Goal: Task Accomplishment & Management: Complete application form

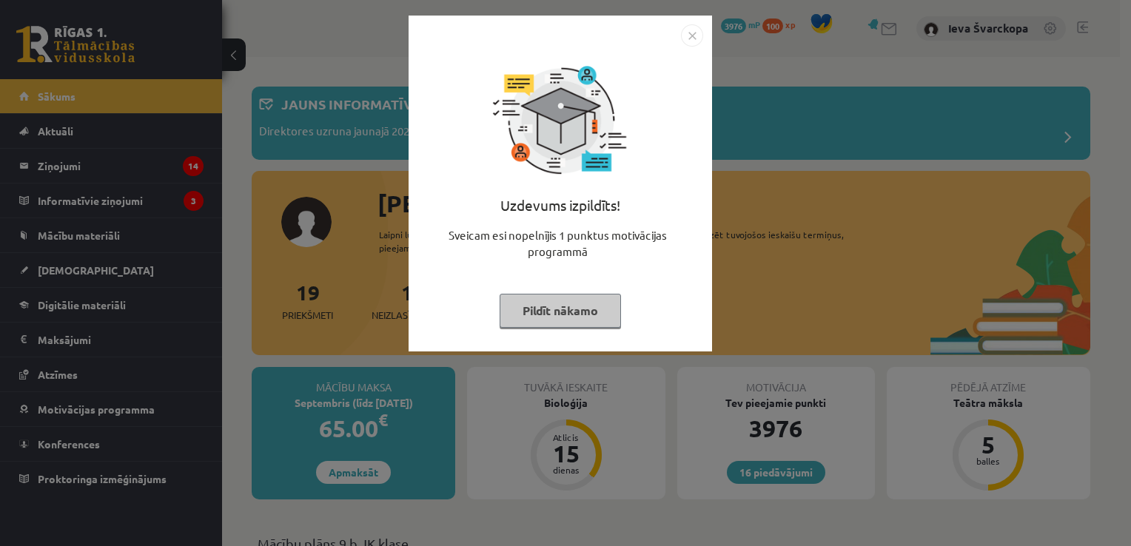
click at [562, 306] on button "Pildīt nākamo" at bounding box center [560, 311] width 121 height 34
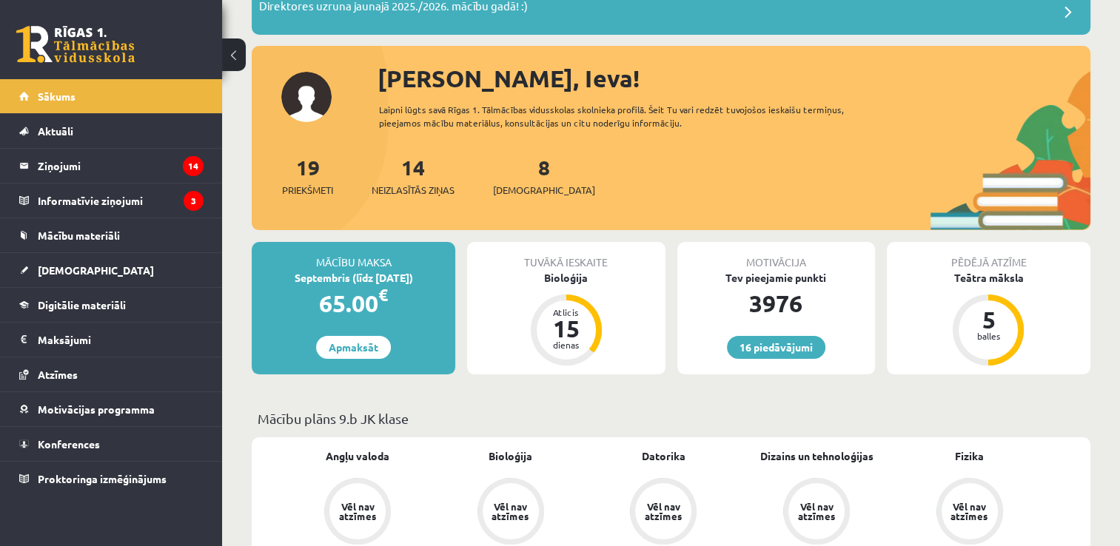
scroll to position [140, 0]
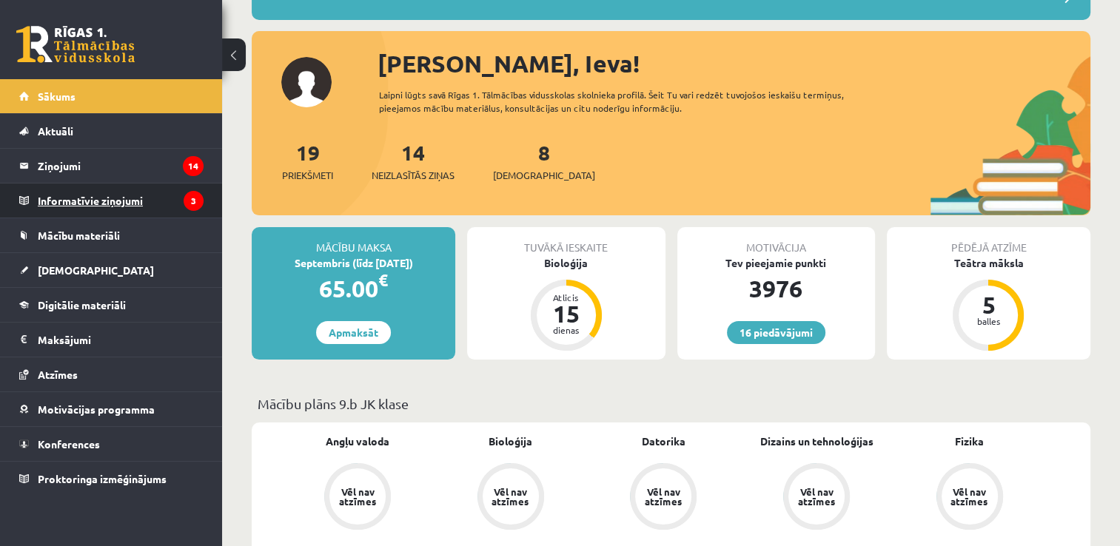
click at [82, 198] on legend "Informatīvie ziņojumi 3" at bounding box center [121, 201] width 166 height 34
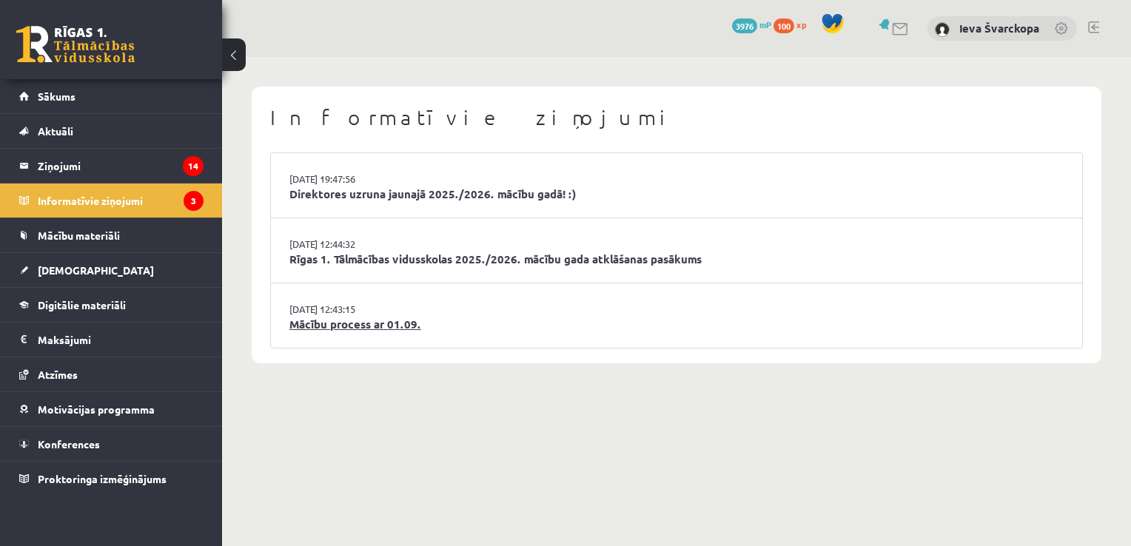
click at [349, 326] on link "Mācību process ar 01.09." at bounding box center [676, 324] width 774 height 17
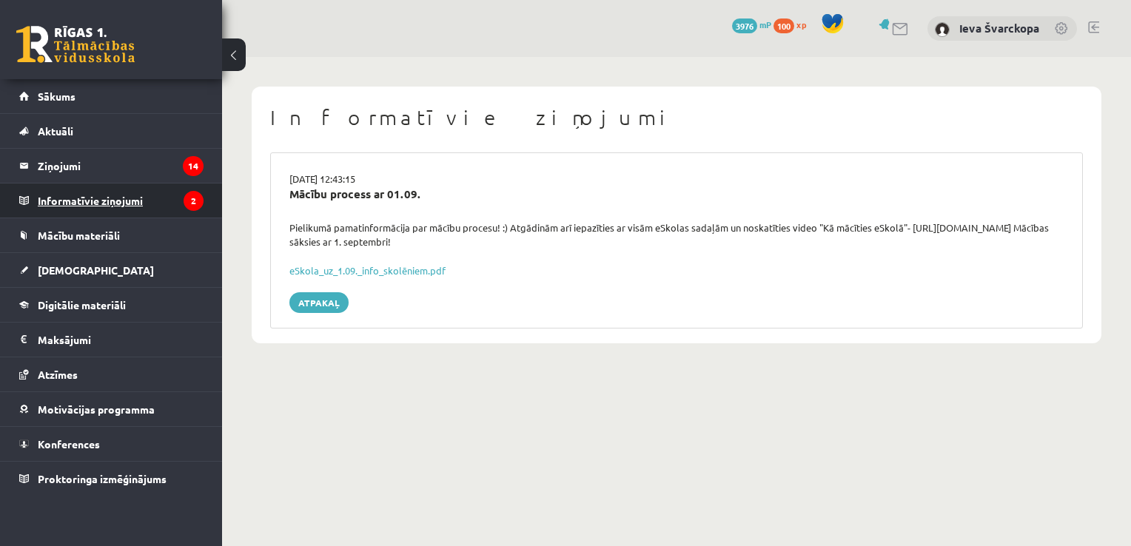
click at [127, 201] on legend "Informatīvie ziņojumi 2" at bounding box center [121, 201] width 166 height 34
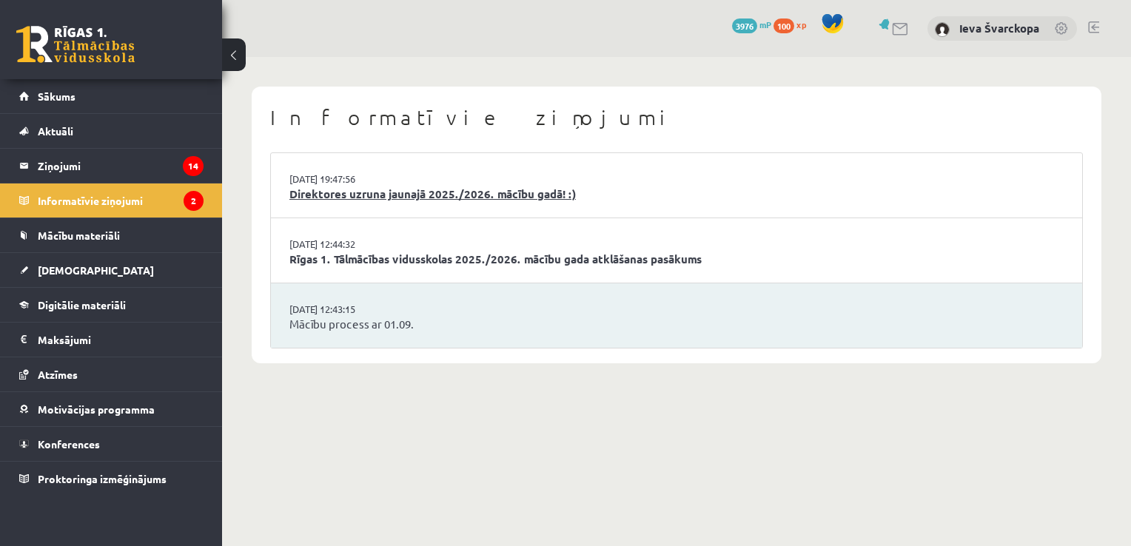
click at [343, 194] on link "Direktores uzruna jaunajā 2025./2026. mācību gadā! :)" at bounding box center [676, 194] width 774 height 17
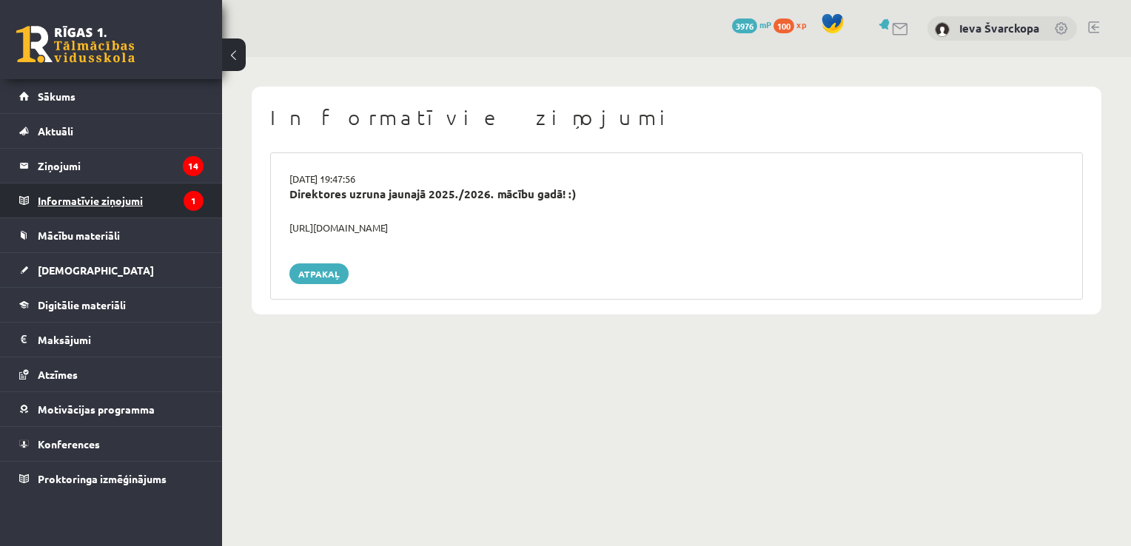
click at [95, 202] on legend "Informatīvie ziņojumi 1" at bounding box center [121, 201] width 166 height 34
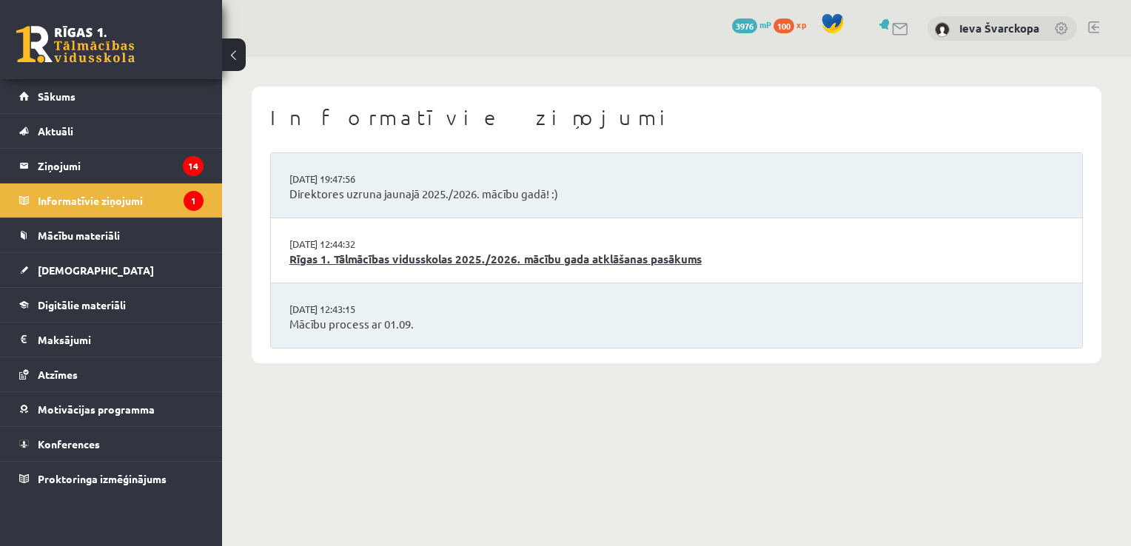
click at [346, 259] on link "Rīgas 1. Tālmācības vidusskolas 2025./2026. mācību gada atklāšanas pasākums" at bounding box center [676, 259] width 774 height 17
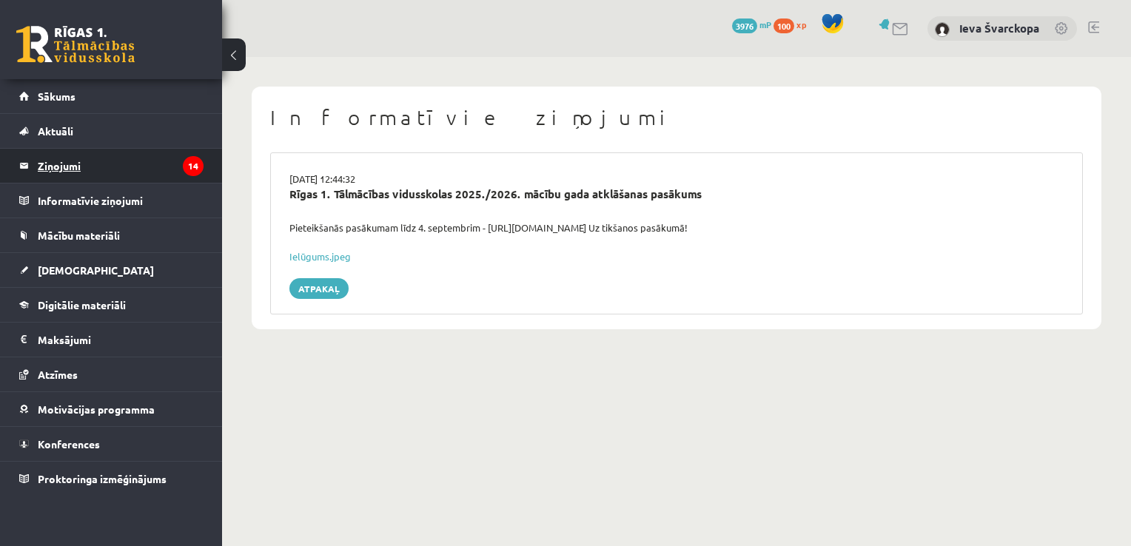
click at [72, 164] on legend "Ziņojumi 14" at bounding box center [121, 166] width 166 height 34
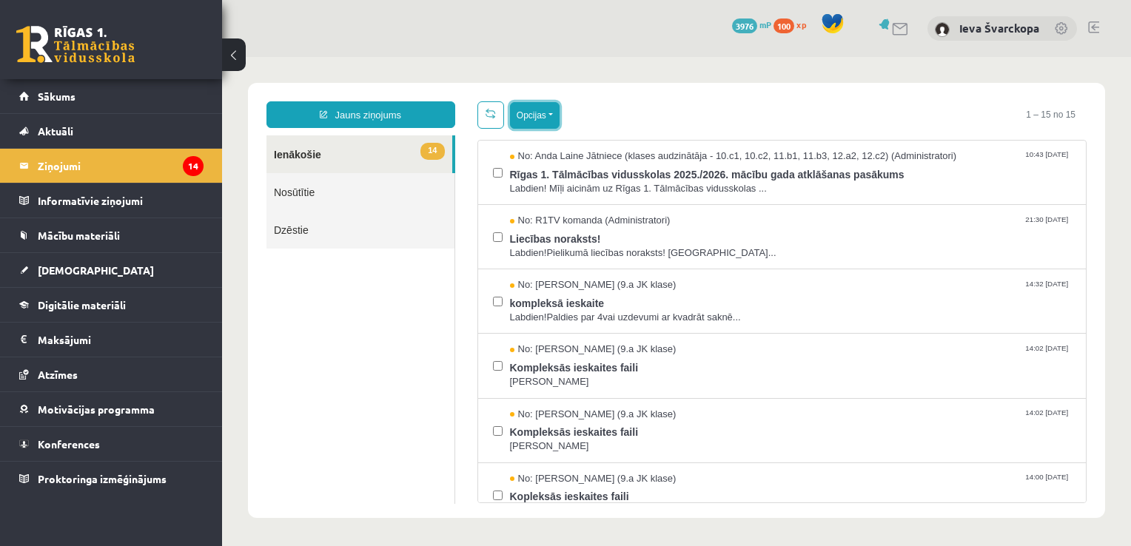
click at [551, 117] on button "Opcijas" at bounding box center [535, 115] width 50 height 27
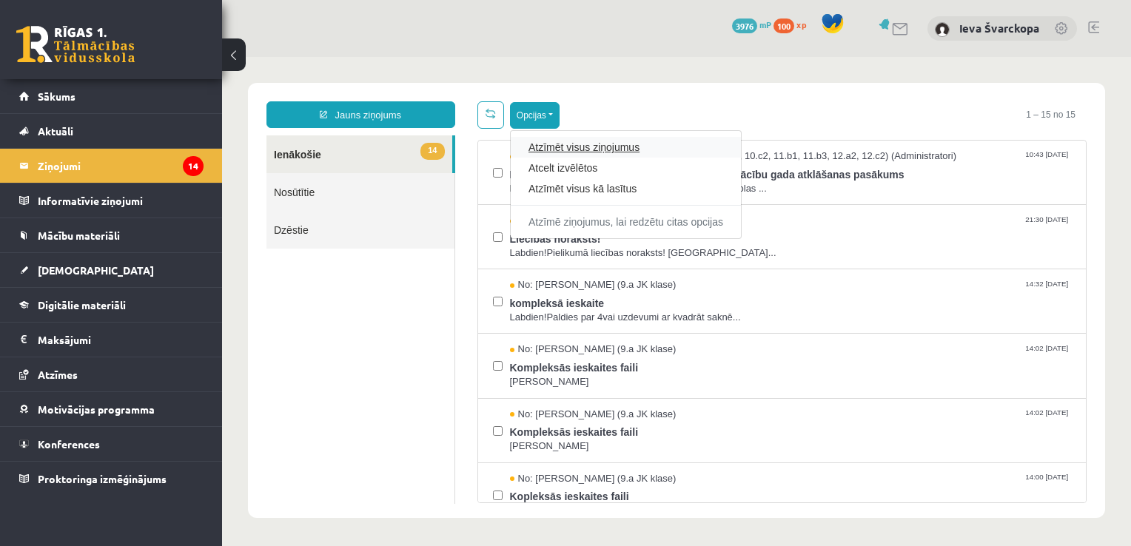
click at [557, 151] on link "Atzīmēt visus ziņojumus" at bounding box center [626, 147] width 195 height 15
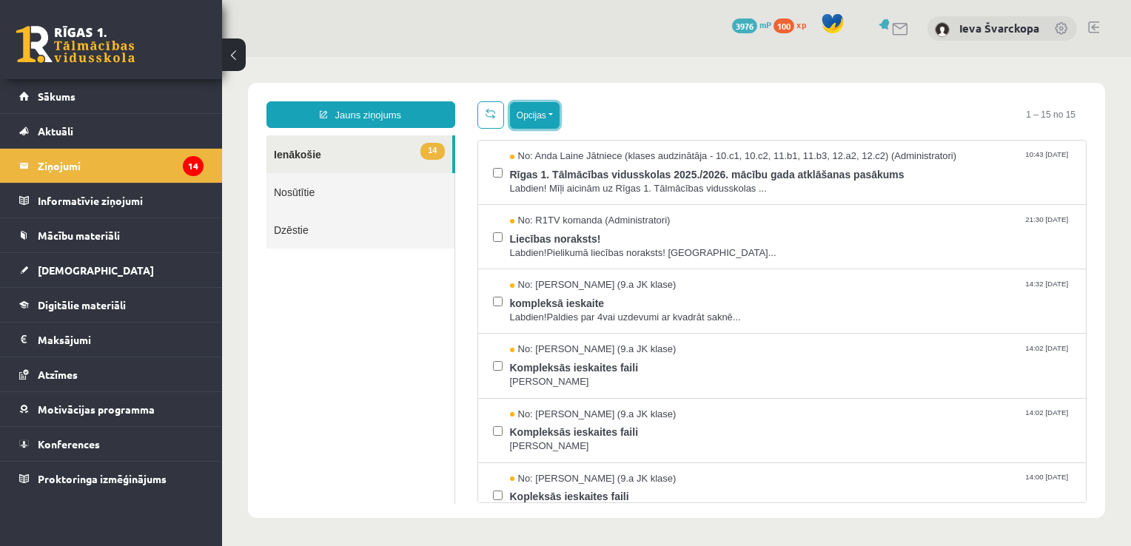
click at [550, 112] on button "Opcijas" at bounding box center [535, 115] width 50 height 27
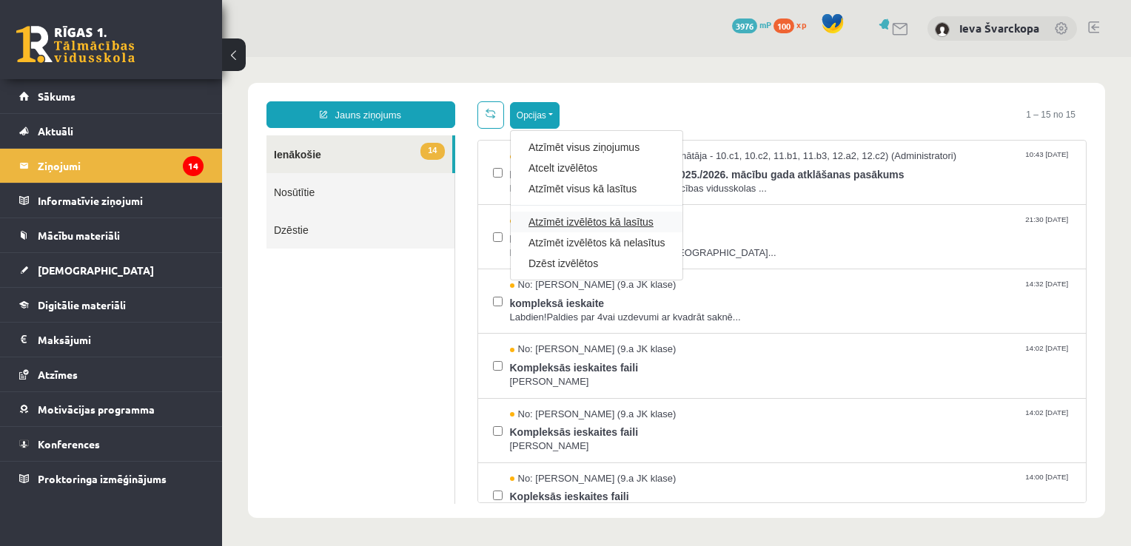
click at [577, 226] on link "Atzīmēt izvēlētos kā lasītus" at bounding box center [597, 222] width 136 height 15
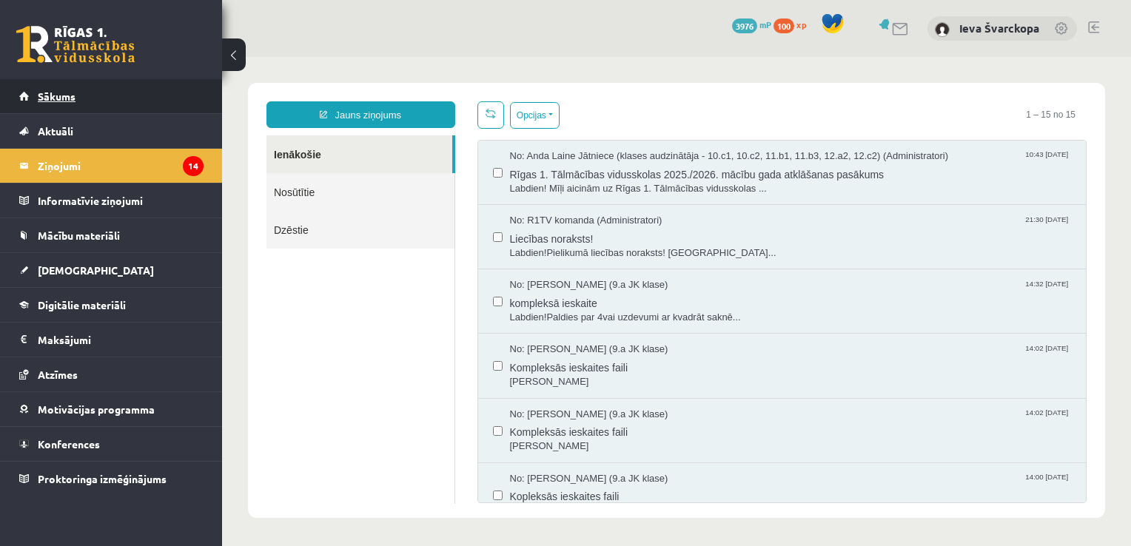
click at [56, 98] on span "Sākums" at bounding box center [57, 96] width 38 height 13
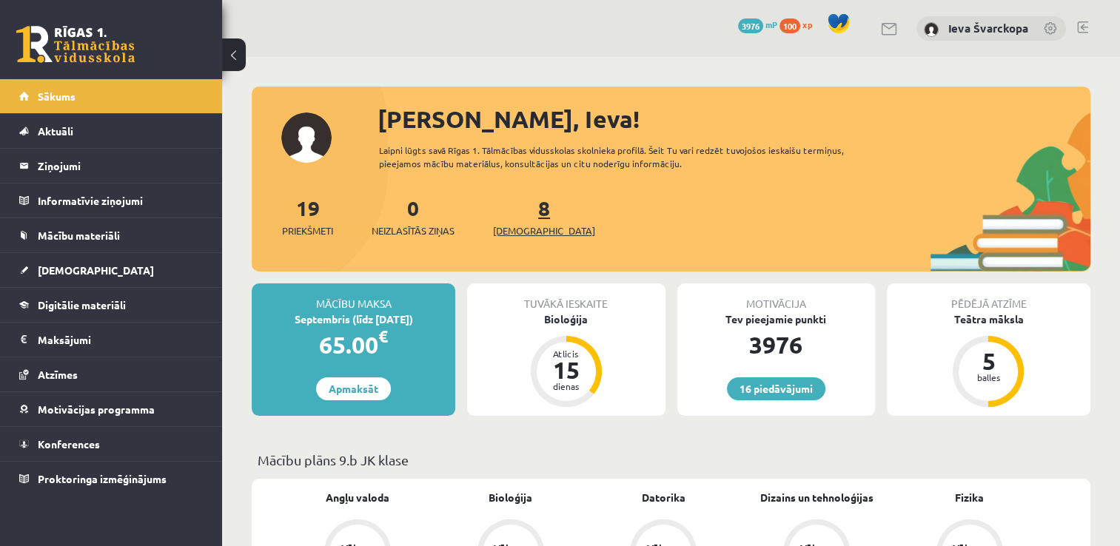
click at [515, 227] on span "[DEMOGRAPHIC_DATA]" at bounding box center [544, 231] width 102 height 15
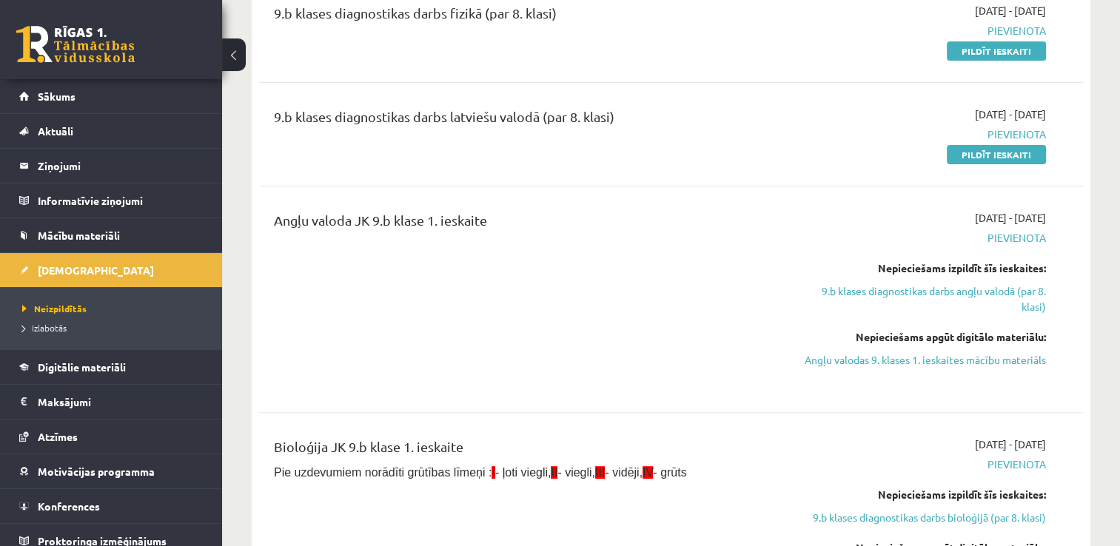
scroll to position [435, 0]
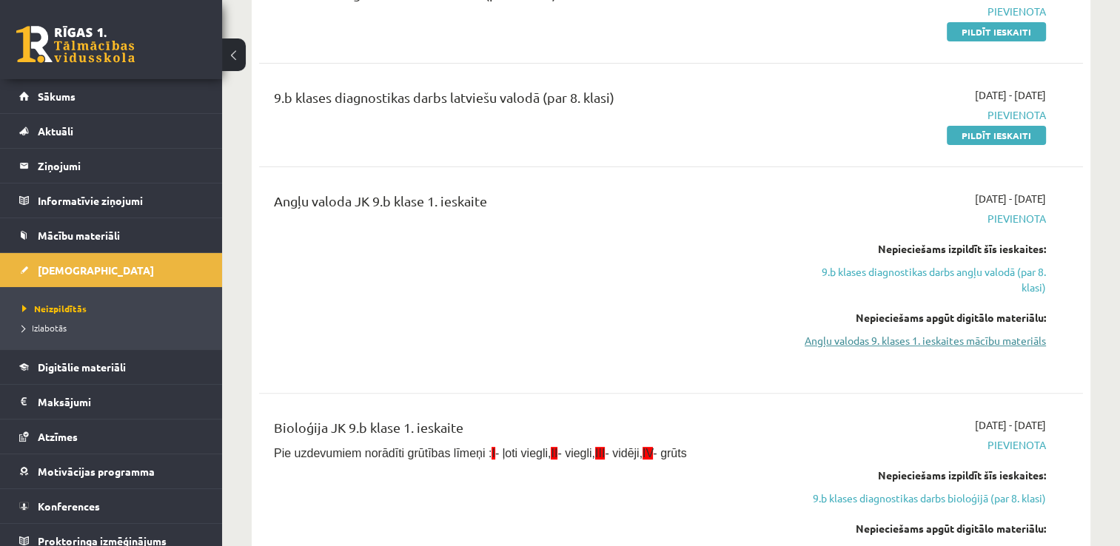
click at [922, 342] on link "Angļu valodas 9. klases 1. ieskaites mācību materiāls" at bounding box center [924, 341] width 243 height 16
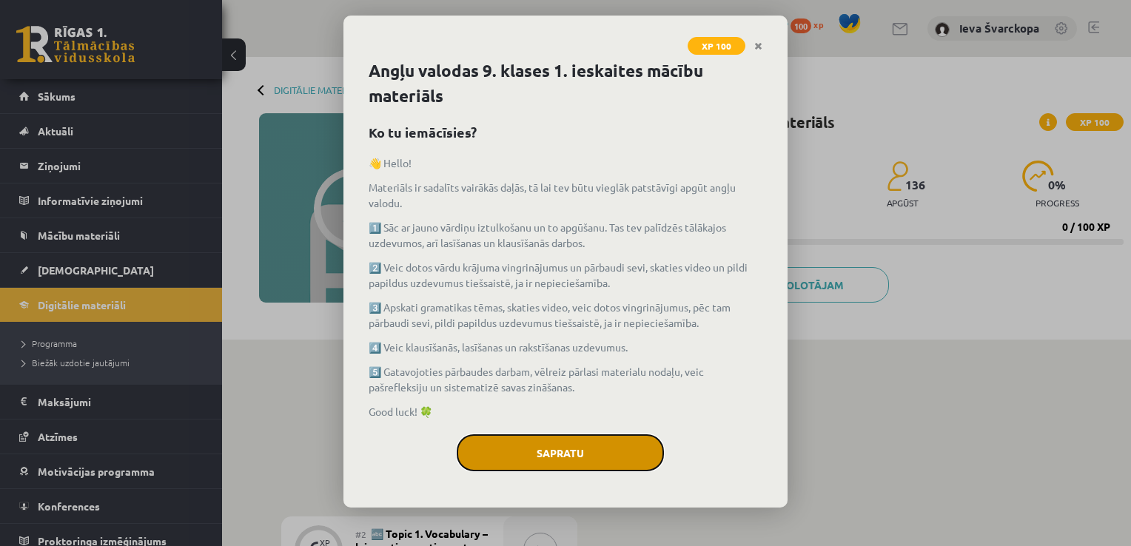
click at [583, 449] on button "Sapratu" at bounding box center [560, 453] width 207 height 37
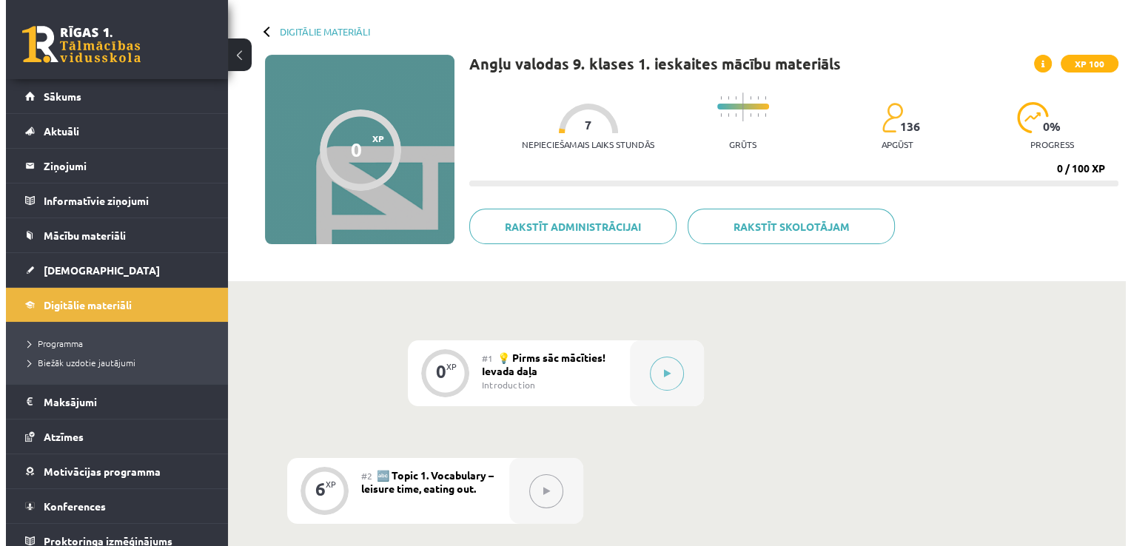
scroll to position [127, 0]
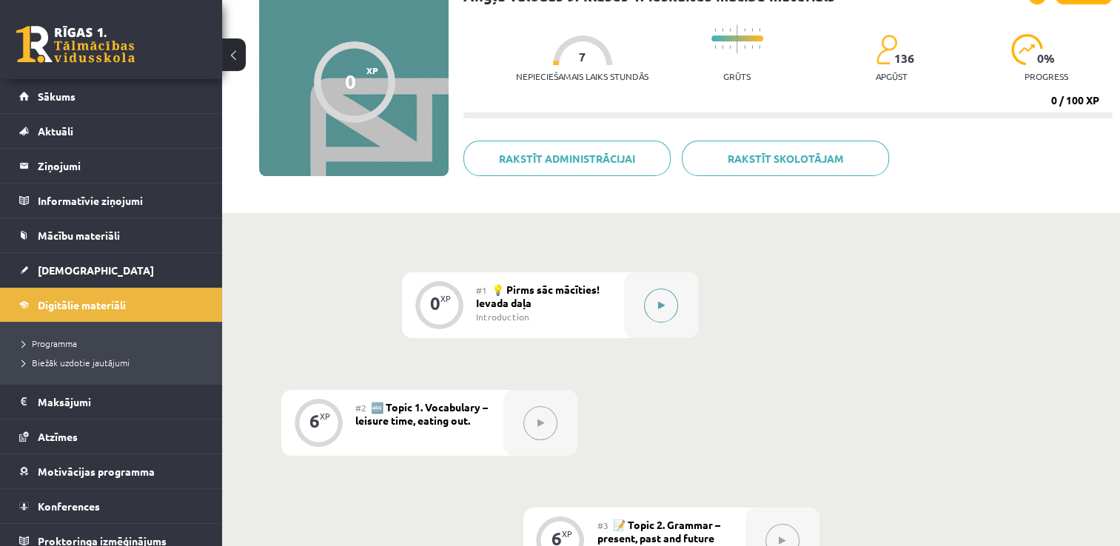
click at [661, 306] on icon at bounding box center [661, 305] width 7 height 9
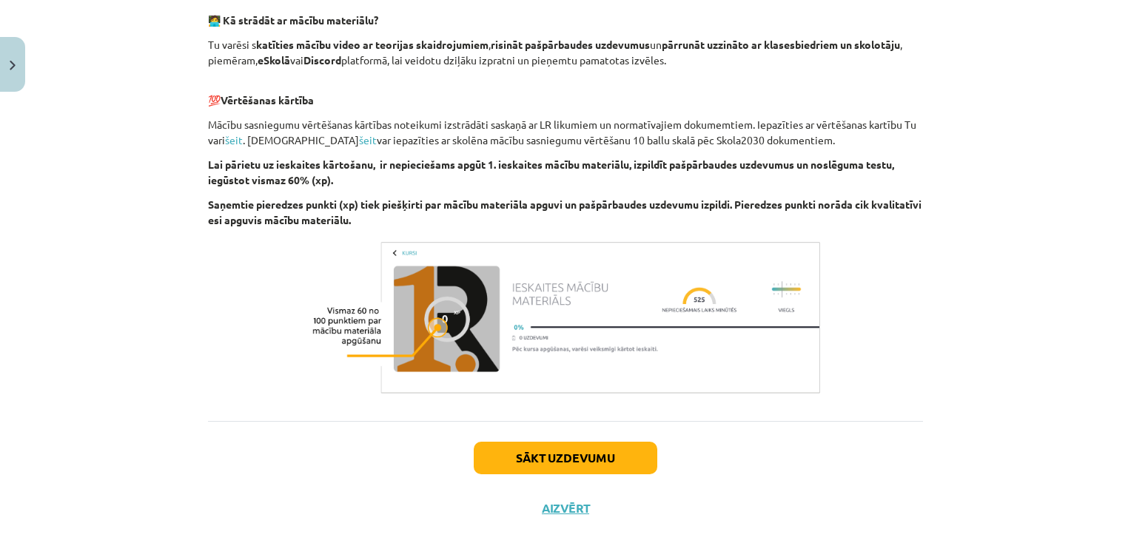
scroll to position [1022, 0]
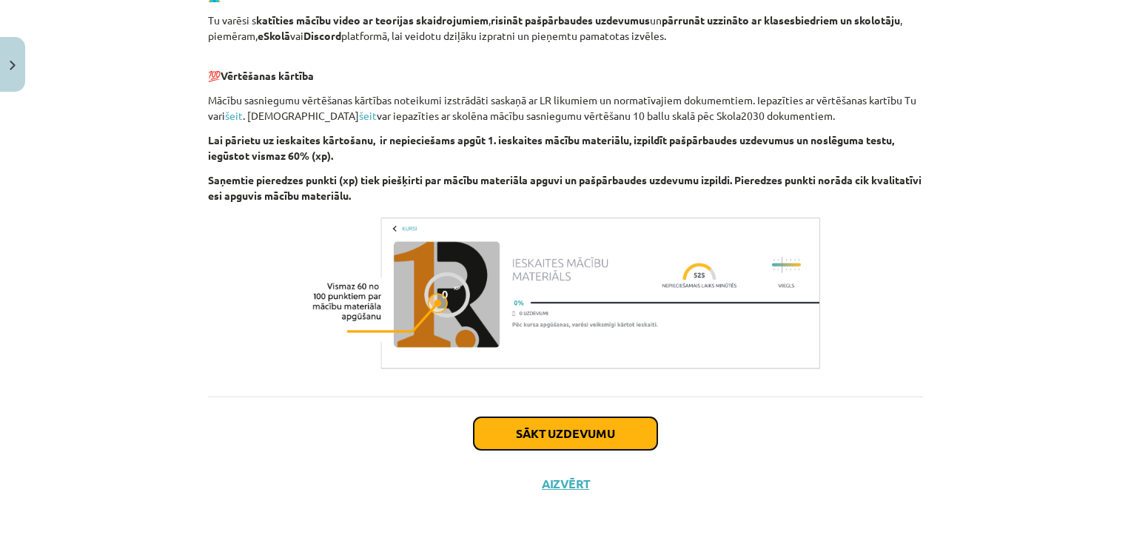
click at [578, 440] on button "Sākt uzdevumu" at bounding box center [566, 434] width 184 height 33
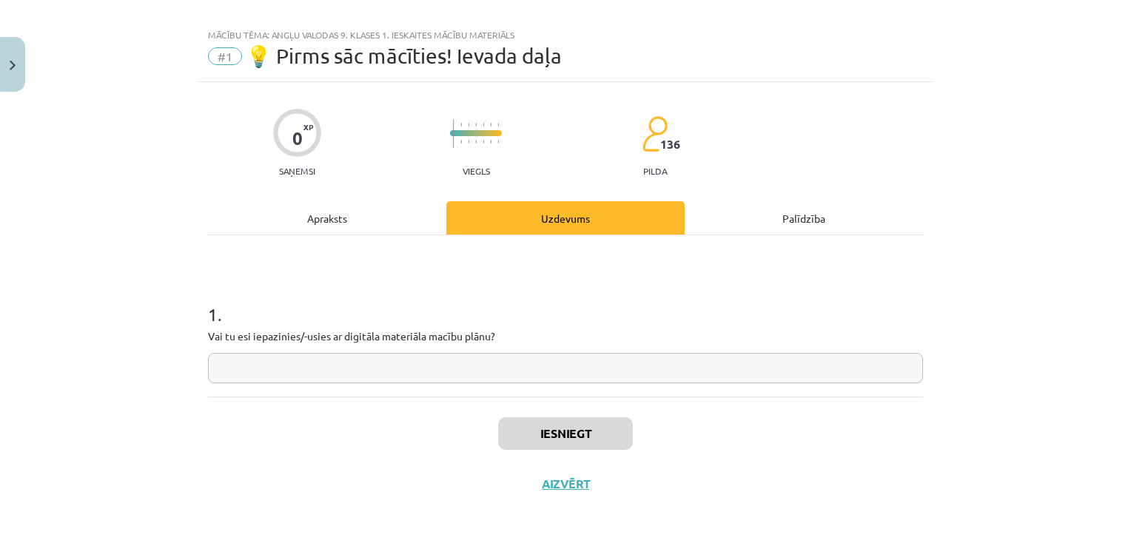
scroll to position [15, 0]
click at [389, 372] on input "text" at bounding box center [565, 370] width 715 height 30
type input "*"
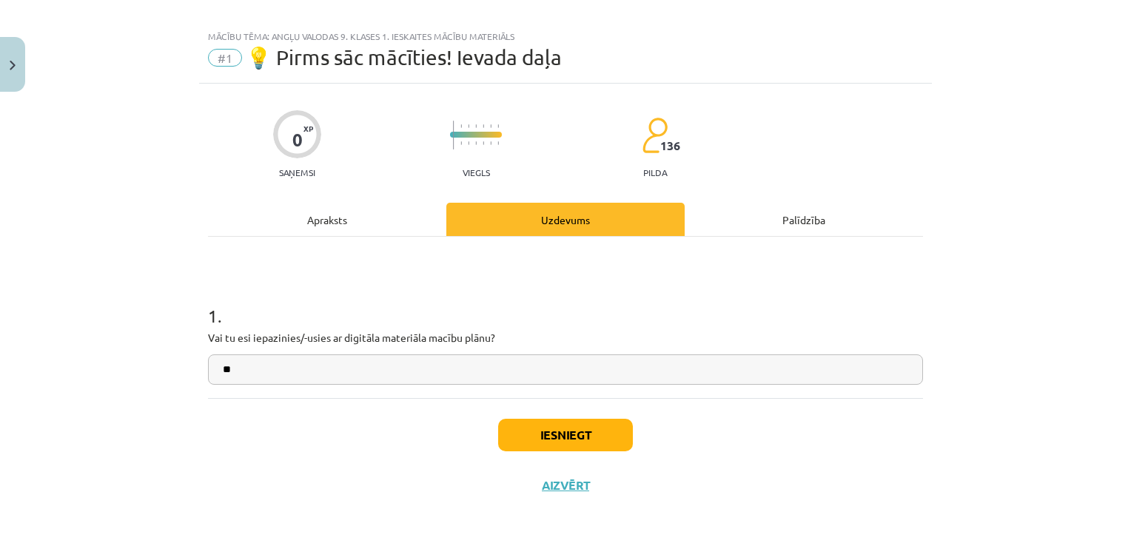
type input "**"
click at [574, 431] on button "Iesniegt" at bounding box center [565, 435] width 135 height 33
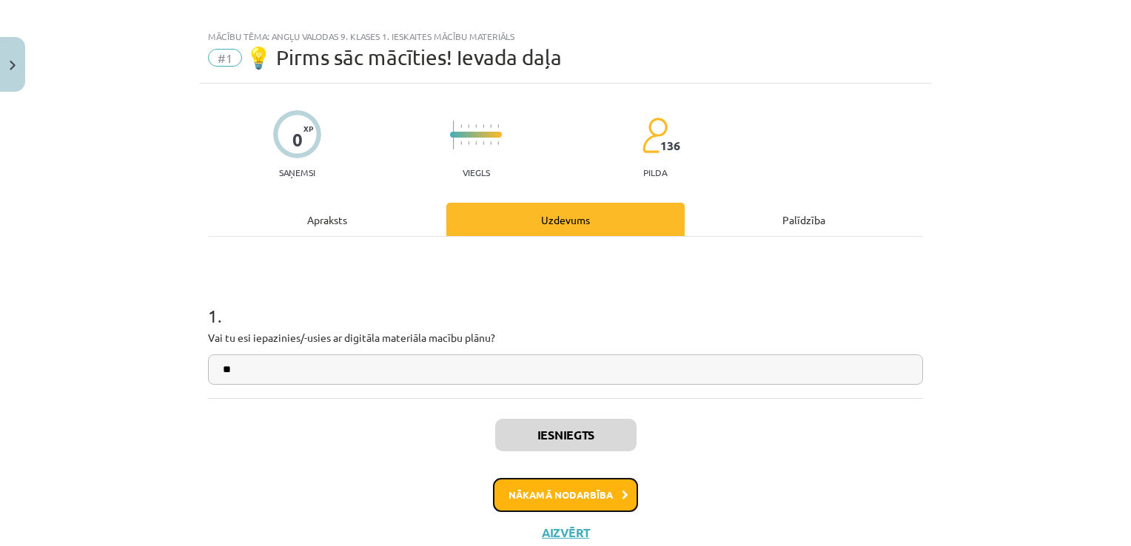
click at [560, 496] on button "Nākamā nodarbība" at bounding box center [565, 495] width 145 height 34
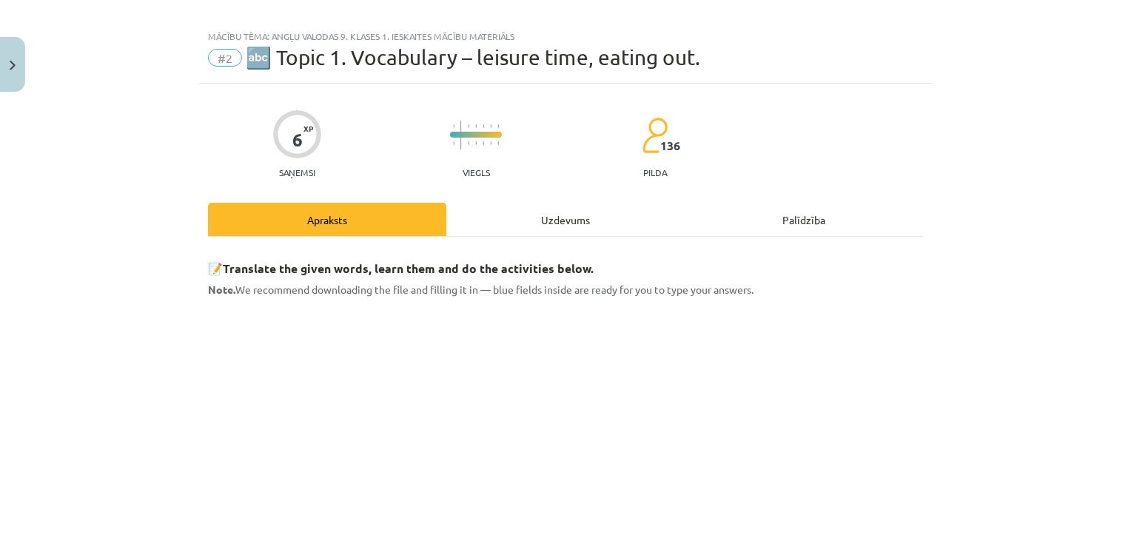
scroll to position [37, 0]
